Goal: Task Accomplishment & Management: Complete application form

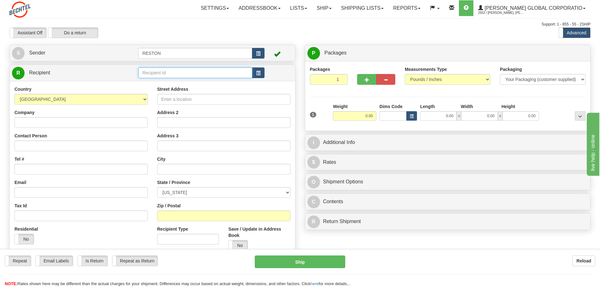
click at [202, 76] on input "text" at bounding box center [195, 72] width 114 height 11
click at [185, 74] on input "Bain" at bounding box center [195, 72] width 114 height 11
click at [177, 74] on input "Bain" at bounding box center [195, 72] width 114 height 11
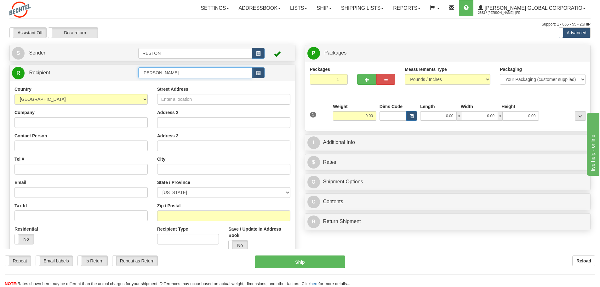
drag, startPoint x: 156, startPoint y: 72, endPoint x: 136, endPoint y: 74, distance: 19.9
click at [136, 74] on tr "R Recipient Bain" at bounding box center [152, 72] width 281 height 13
type input "K"
click at [154, 76] on input "text" at bounding box center [195, 72] width 114 height 11
click at [158, 73] on input "text" at bounding box center [195, 72] width 114 height 11
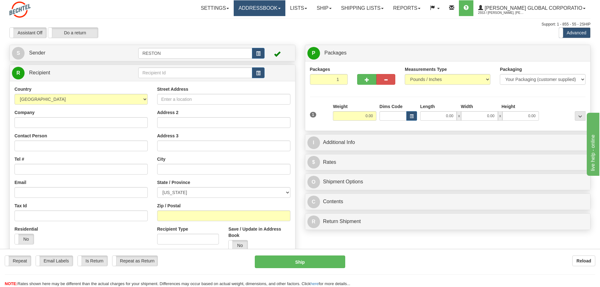
click at [285, 9] on link "Addressbook" at bounding box center [260, 8] width 52 height 16
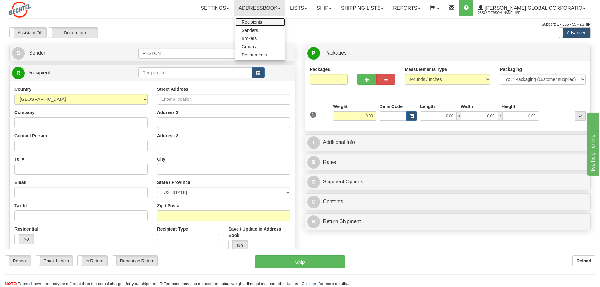
click at [262, 22] on span "Recipients" at bounding box center [252, 22] width 20 height 5
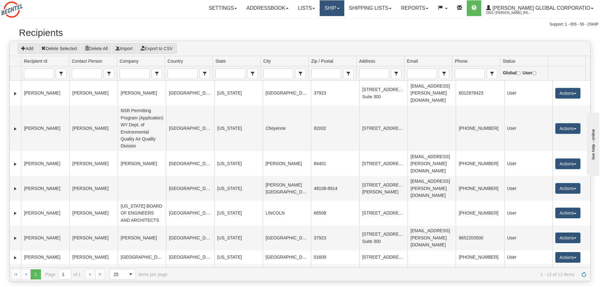
click at [344, 7] on link "Ship" at bounding box center [332, 8] width 24 height 16
click at [320, 21] on span "Ship Screen" at bounding box center [312, 22] width 24 height 5
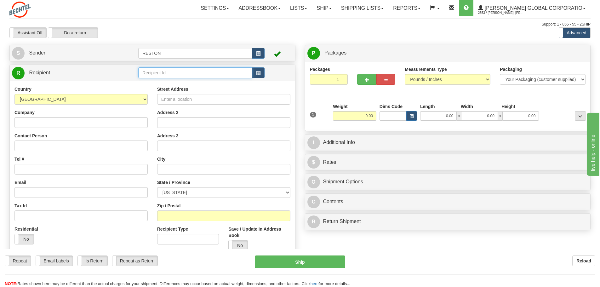
click at [169, 73] on input "text" at bounding box center [195, 72] width 114 height 11
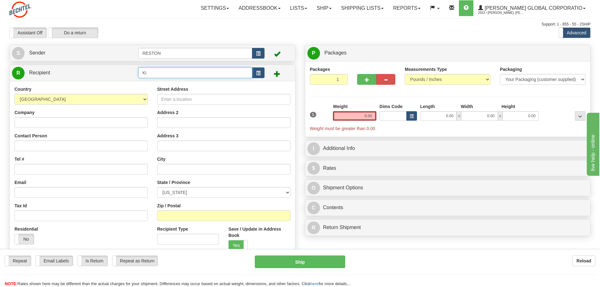
click at [153, 75] on input "Ki" at bounding box center [195, 72] width 114 height 11
type input "[PERSON_NAME]"
click at [181, 100] on input "Street Address" at bounding box center [223, 99] width 133 height 11
paste input "[STREET_ADDRESS]"
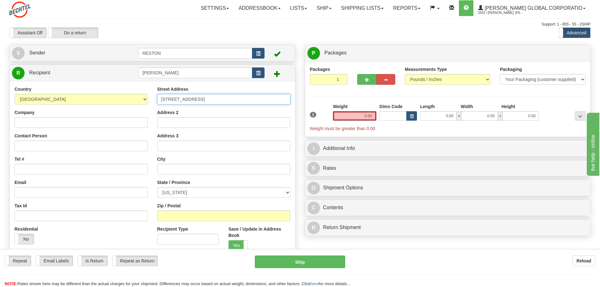
click at [162, 101] on input "450 Hill Street" at bounding box center [223, 99] width 133 height 11
type input "450 Hill Street"
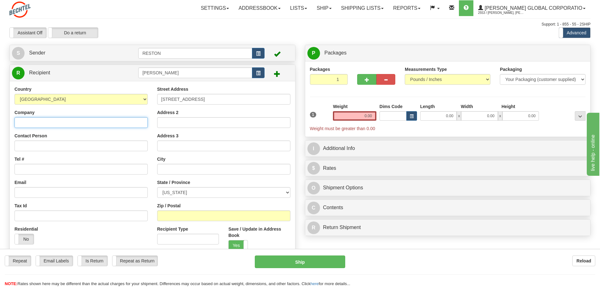
click at [53, 119] on input "Company" at bounding box center [80, 122] width 133 height 11
type input "[PERSON_NAME]"
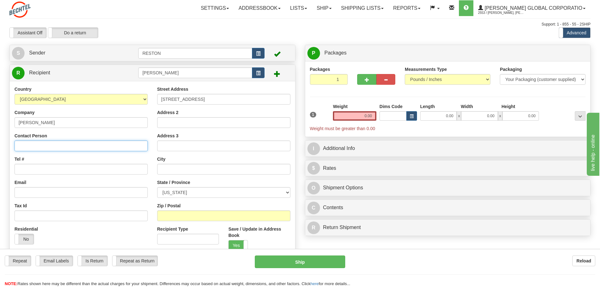
type input "[PERSON_NAME]"
type input "[EMAIL_ADDRESS][PERSON_NAME][DOMAIN_NAME]"
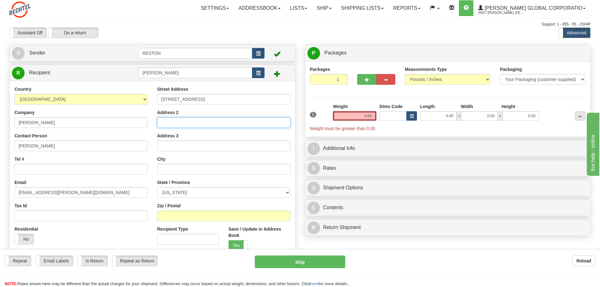
type input "Suite 300"
type input "[GEOGRAPHIC_DATA]"
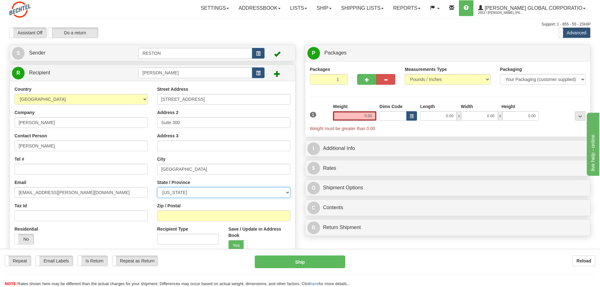
select select "TN"
type input "37923"
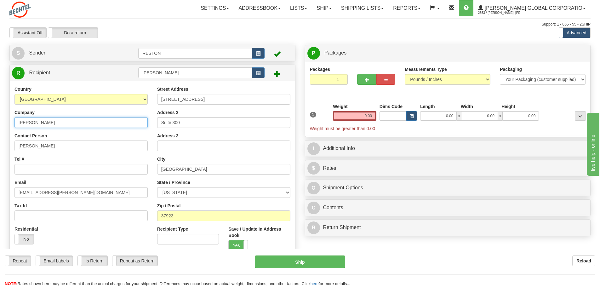
type input "[PERSON_NAME]"
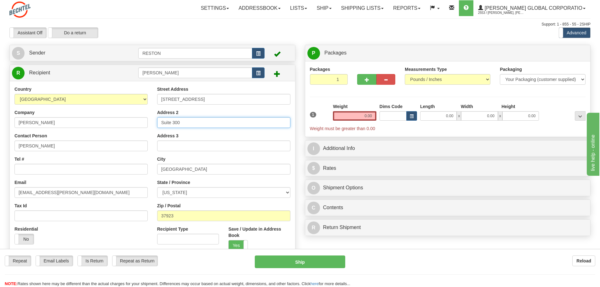
drag, startPoint x: 179, startPoint y: 122, endPoint x: 138, endPoint y: 120, distance: 41.3
click at [138, 120] on div "Country AFGHANISTAN ALAND ISLANDS ALBANIA ALGERIA AMERICAN SAMOA ANDORRA ANGOLA…" at bounding box center [152, 170] width 285 height 169
drag, startPoint x: 183, startPoint y: 171, endPoint x: 138, endPoint y: 163, distance: 46.1
click at [138, 163] on div "Country AFGHANISTAN ALAND ISLANDS ALBANIA ALGERIA AMERICAN SAMOA ANDORRA ANGOLA…" at bounding box center [152, 170] width 285 height 169
type input "Richland"
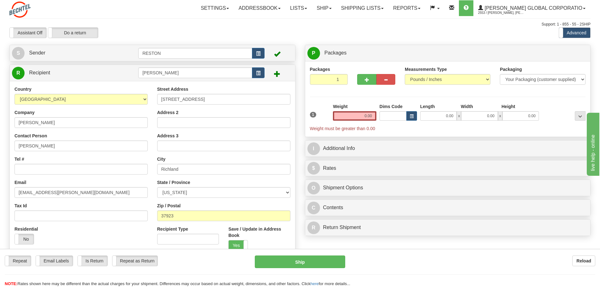
click at [221, 181] on div "State / Province ALABAMA ALASKA ARIZONA ARKANSAS Armed Forces America Armed For…" at bounding box center [223, 188] width 133 height 19
click at [290, 192] on select "ALABAMA ALASKA ARIZONA ARKANSAS Armed Forces America Armed Forces Europe Armed …" at bounding box center [223, 192] width 133 height 11
select select "WA"
click at [157, 187] on select "ALABAMA ALASKA ARIZONA ARKANSAS Armed Forces America Armed Forces Europe Armed …" at bounding box center [223, 192] width 133 height 11
click at [180, 218] on input "37923" at bounding box center [223, 215] width 133 height 11
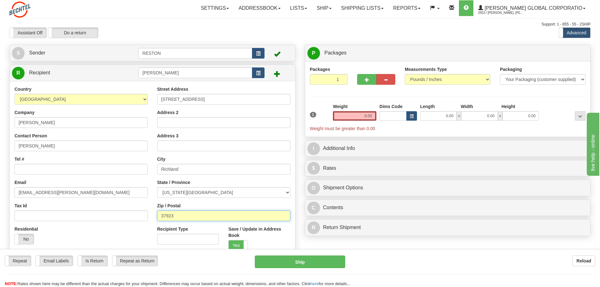
drag, startPoint x: 180, startPoint y: 218, endPoint x: 140, endPoint y: 209, distance: 40.0
click at [140, 209] on div "Country AFGHANISTAN ALAND ISLANDS ALBANIA ALGERIA AMERICAN SAMOA ANDORRA ANGOLA…" at bounding box center [152, 170] width 285 height 169
type input "99354"
click at [194, 264] on div "Repeat Repeat Email Labels Email Labels Edit Is Return Is Return Repeat as Retu…" at bounding box center [125, 260] width 241 height 11
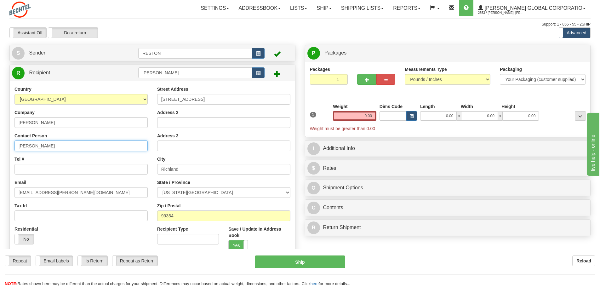
drag, startPoint x: 64, startPoint y: 147, endPoint x: -2, endPoint y: 145, distance: 66.2
click at [0, 145] on html "Training Course Close Toggle navigation Settings Shipping Preferences New Sende…" at bounding box center [300, 143] width 600 height 287
type input "Kimberly Bain"
click at [60, 172] on input "Tel #" at bounding box center [80, 169] width 133 height 11
click at [51, 173] on input "Tel #" at bounding box center [80, 169] width 133 height 11
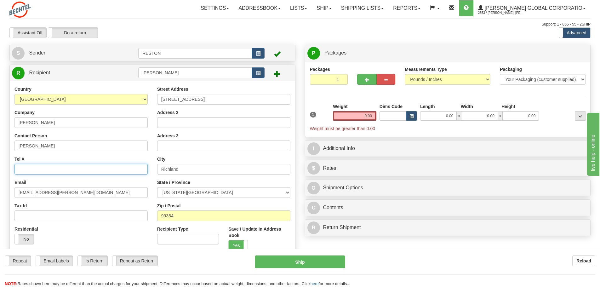
paste input "+1 509 371 4441"
click at [71, 166] on input "+1 509 371 4441" at bounding box center [80, 169] width 133 height 11
type input "+1 509 371 4441"
click at [77, 158] on div "Tel # +1 509 371 4441" at bounding box center [80, 165] width 133 height 19
drag, startPoint x: 71, startPoint y: 193, endPoint x: 15, endPoint y: 192, distance: 56.1
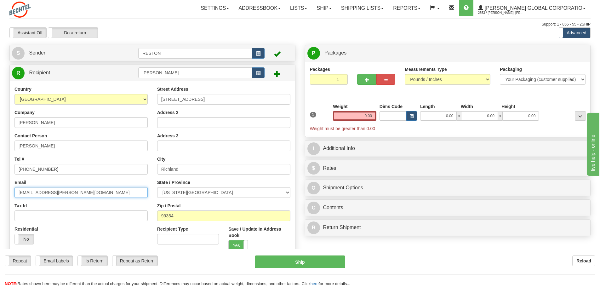
click at [15, 192] on input "[EMAIL_ADDRESS][PERSON_NAME][DOMAIN_NAME]" at bounding box center [80, 192] width 133 height 11
paste input "klbain"
type input "klbain@bechtel.us"
click at [234, 246] on label "Yes" at bounding box center [238, 245] width 19 height 10
click at [370, 117] on input "0.00" at bounding box center [354, 115] width 43 height 9
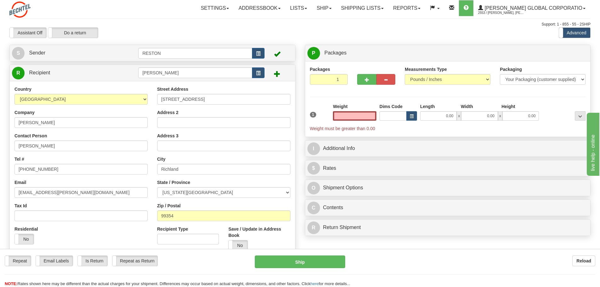
type input "0.00"
click at [350, 117] on input "0.00" at bounding box center [354, 115] width 43 height 9
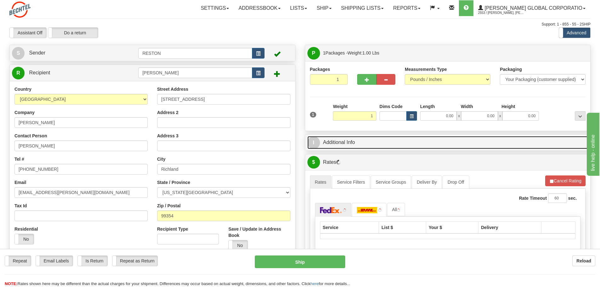
type input "1.00"
click at [364, 141] on link "I Additional Info" at bounding box center [447, 142] width 281 height 13
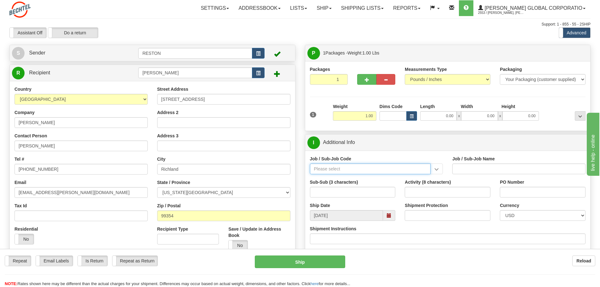
click at [341, 170] on input "Job / Sub-Job Code" at bounding box center [370, 168] width 121 height 11
click at [369, 167] on input "Job / Sub-Job Code" at bounding box center [370, 168] width 121 height 11
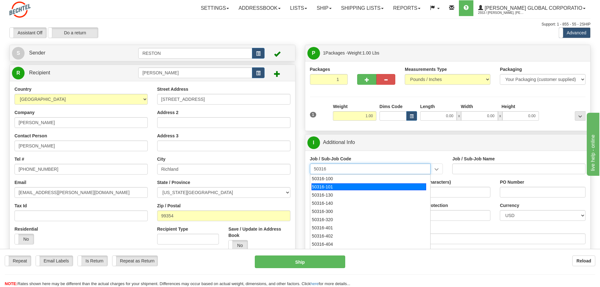
click at [337, 187] on div "50316-101" at bounding box center [368, 186] width 115 height 7
type input "50316-101"
type input "ENG MGMT - MANAGER OF ENGINEERING SUPPORT/ADMIN"
type input "50316-101"
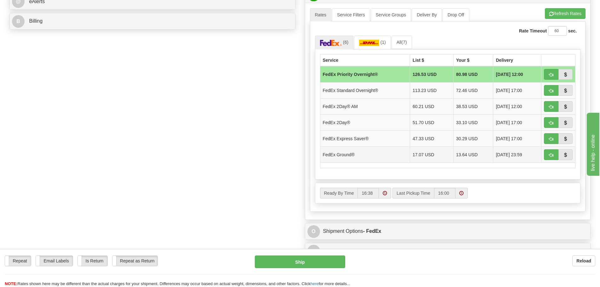
scroll to position [315, 0]
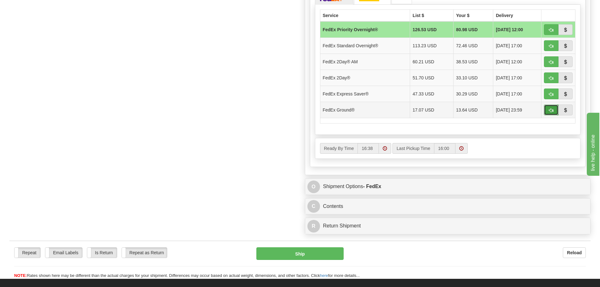
click at [551, 111] on span "button" at bounding box center [551, 110] width 4 height 4
type input "92"
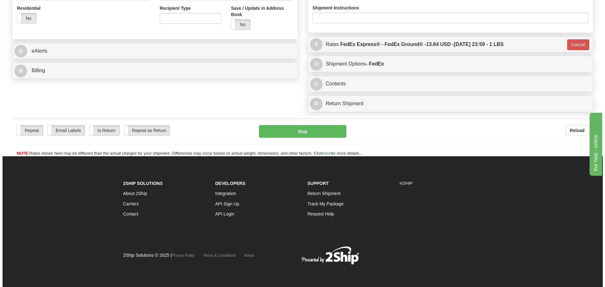
scroll to position [221, 0]
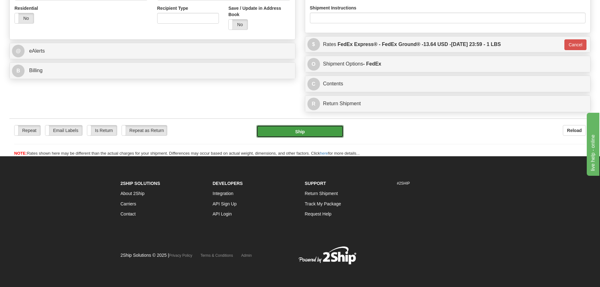
click at [297, 132] on button "Ship" at bounding box center [299, 131] width 87 height 13
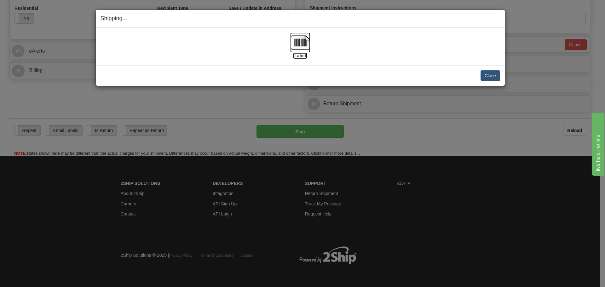
click at [302, 44] on img at bounding box center [300, 42] width 20 height 20
